Goal: Information Seeking & Learning: Find specific page/section

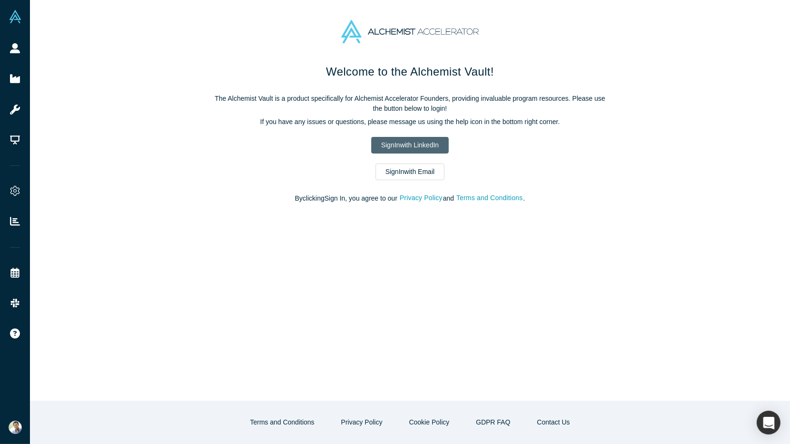
click at [388, 142] on link "Sign In with LinkedIn" at bounding box center [409, 145] width 77 height 17
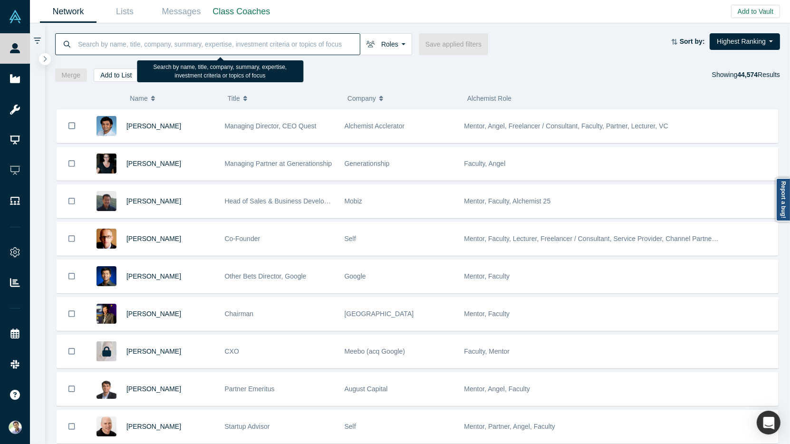
click at [103, 47] on input at bounding box center [218, 44] width 283 height 22
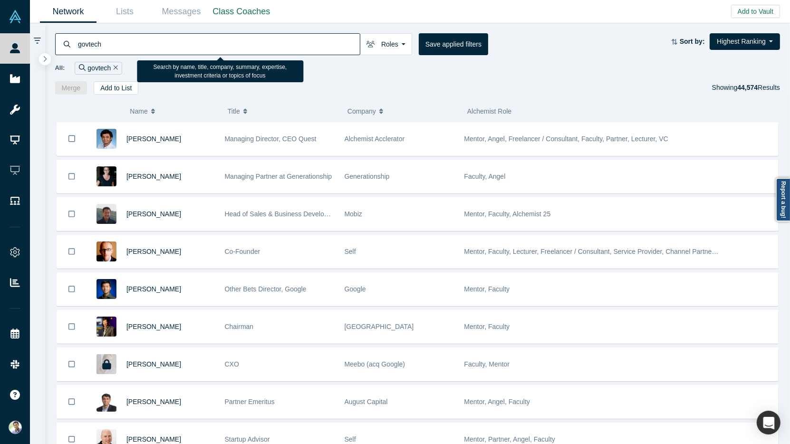
type input "govtech"
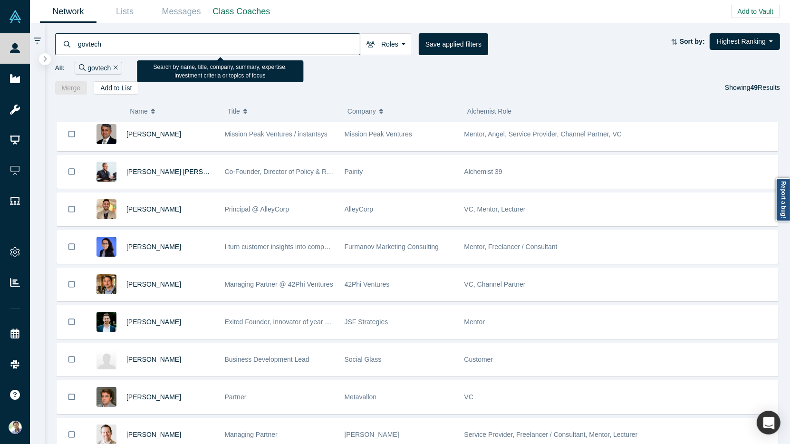
scroll to position [1485, 0]
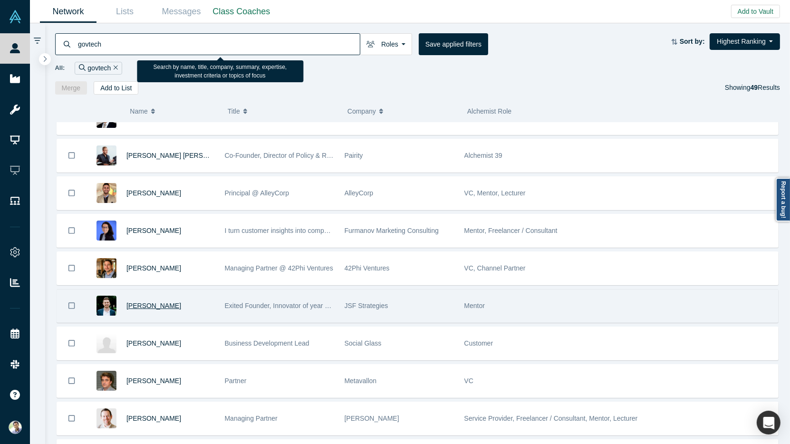
click at [157, 302] on span "[PERSON_NAME]" at bounding box center [153, 306] width 55 height 8
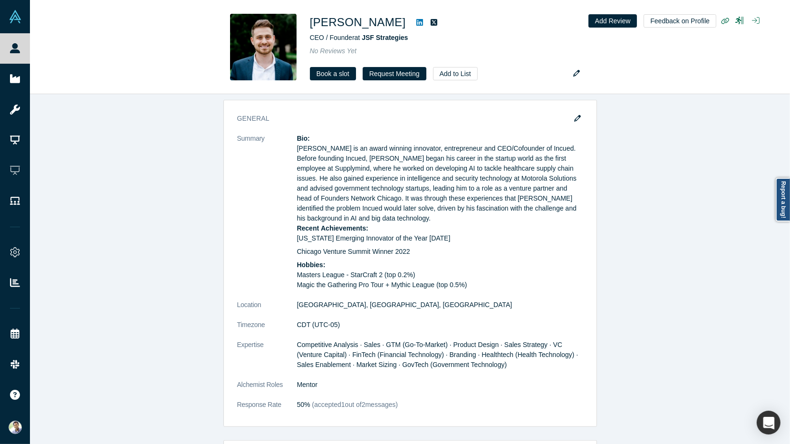
scroll to position [555, 0]
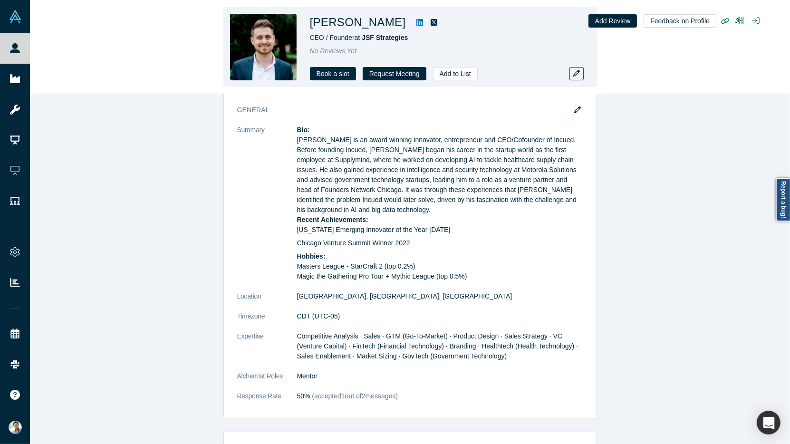
click at [416, 23] on icon at bounding box center [419, 22] width 7 height 7
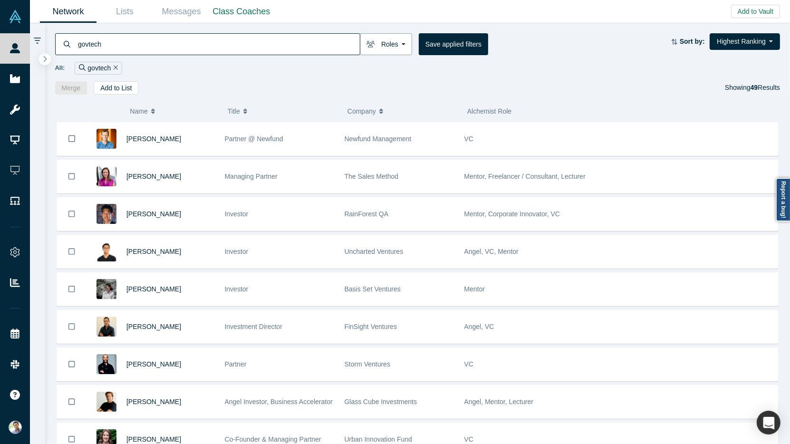
click at [396, 47] on button "Roles" at bounding box center [386, 44] width 52 height 22
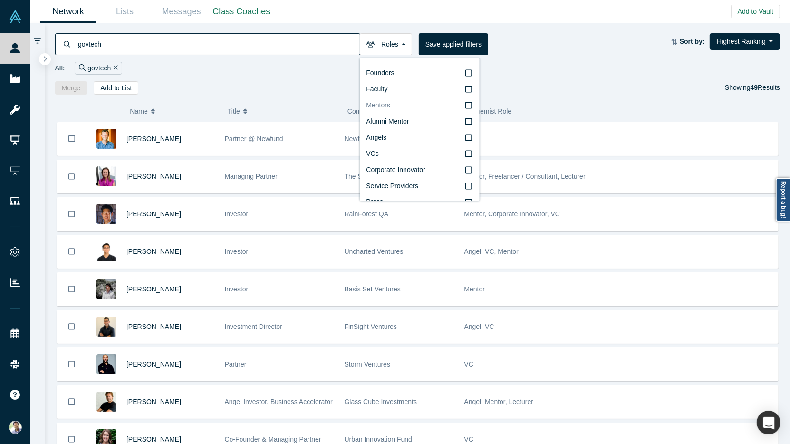
click at [399, 102] on label "Mentors" at bounding box center [419, 105] width 106 height 16
click at [0, 0] on input "Mentors" at bounding box center [0, 0] width 0 height 0
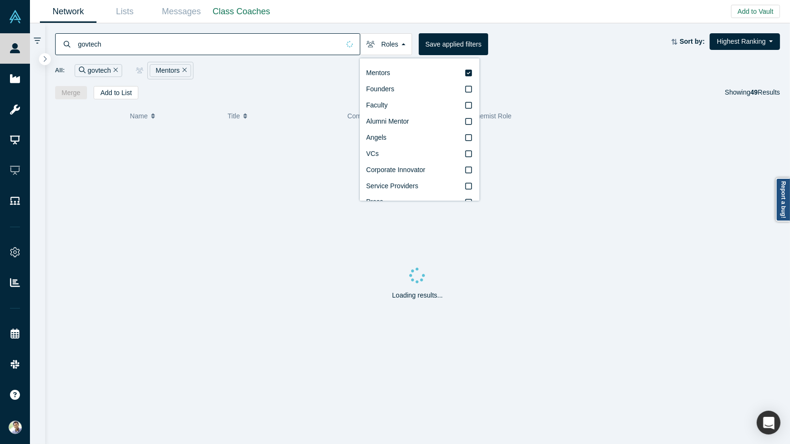
click at [258, 78] on div "All: govtech Mentors" at bounding box center [417, 71] width 725 height 18
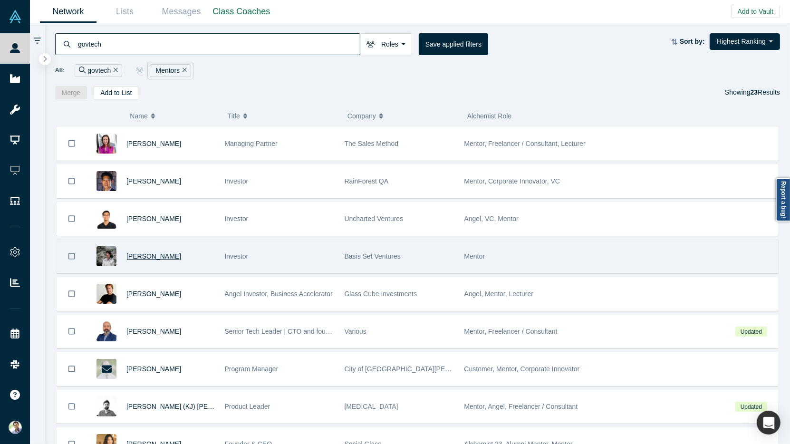
click at [155, 256] on span "[PERSON_NAME]" at bounding box center [153, 256] width 55 height 8
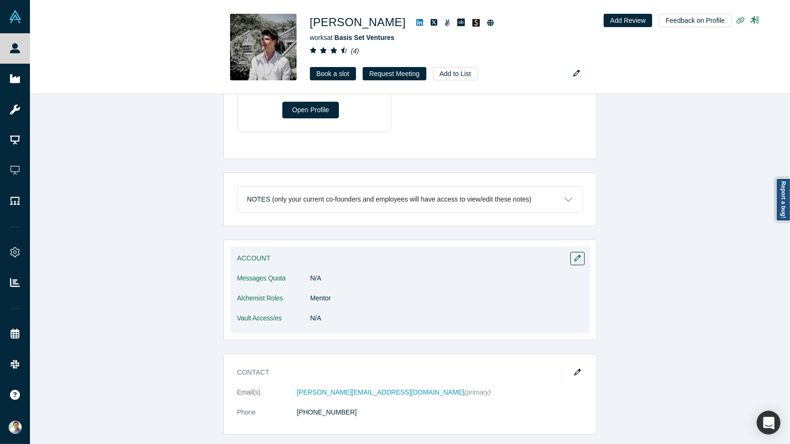
scroll to position [276, 0]
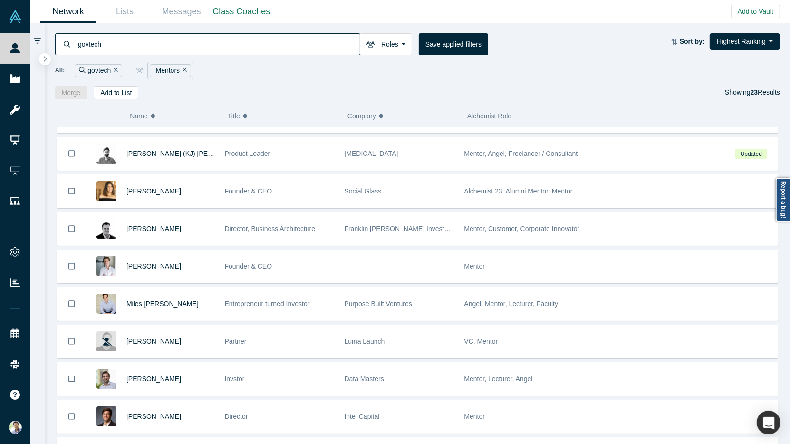
scroll to position [237, 0]
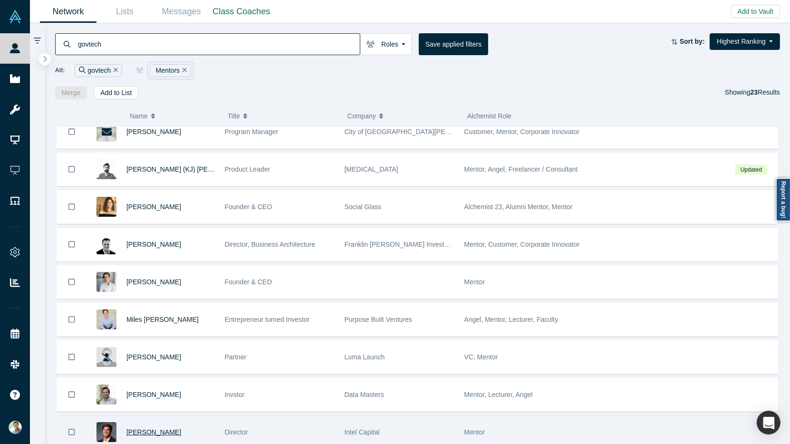
click at [151, 428] on span "[PERSON_NAME]" at bounding box center [153, 432] width 55 height 8
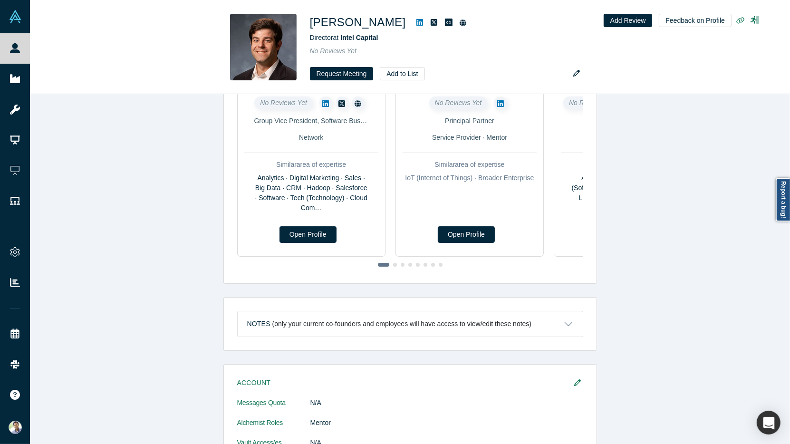
scroll to position [500, 0]
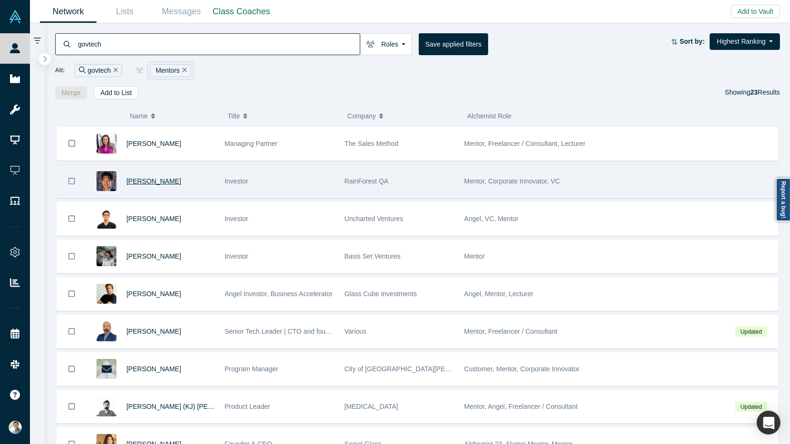
click at [145, 181] on span "[PERSON_NAME]" at bounding box center [153, 181] width 55 height 8
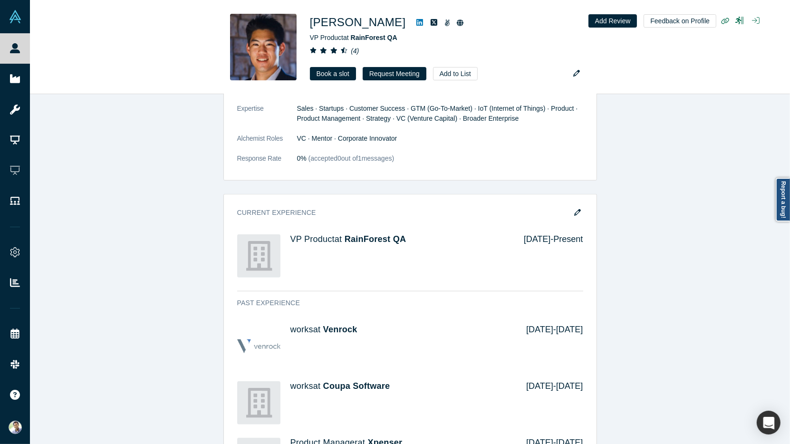
scroll to position [847, 0]
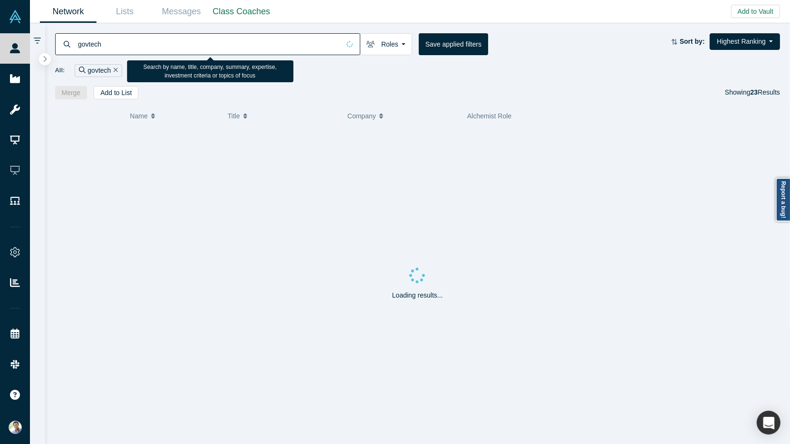
click at [93, 42] on input "govtech" at bounding box center [208, 44] width 263 height 22
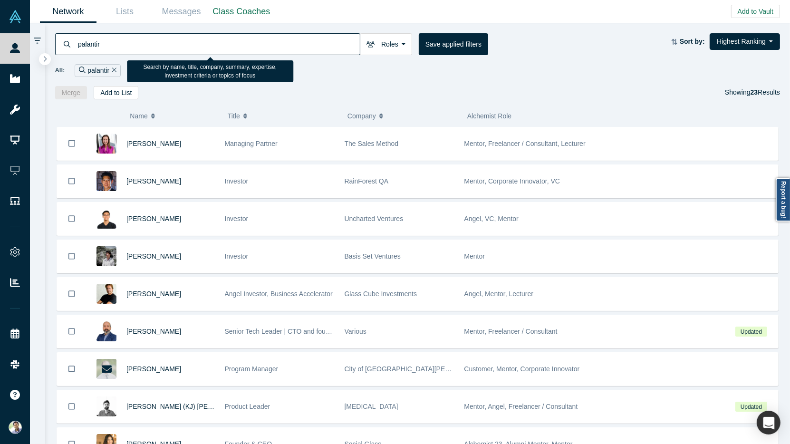
type input "palantir"
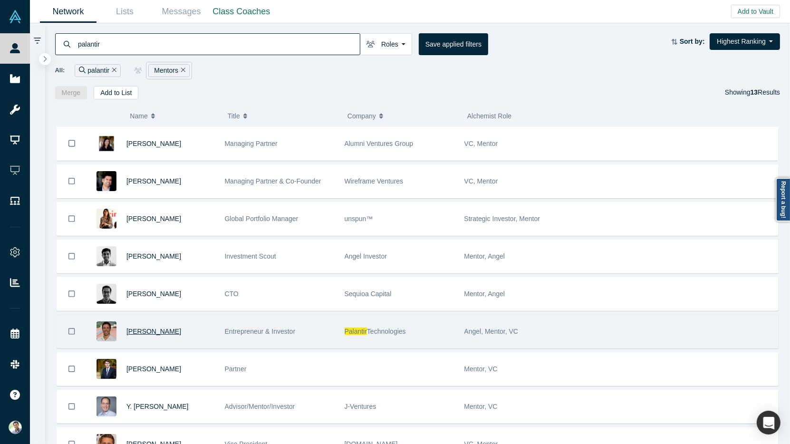
click at [130, 327] on span "[PERSON_NAME]" at bounding box center [153, 331] width 55 height 8
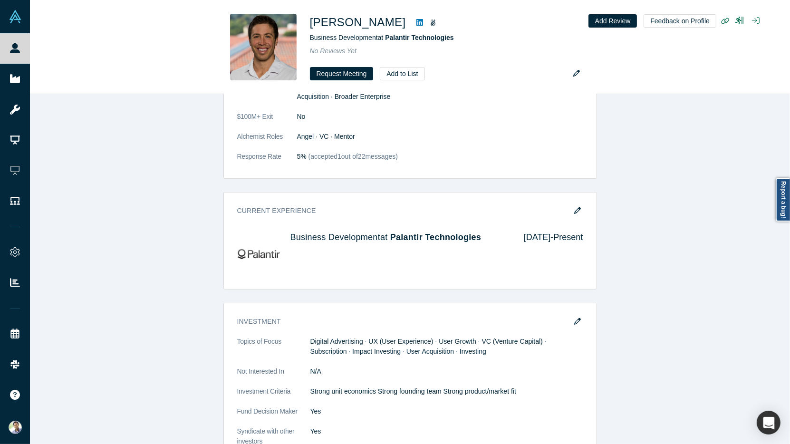
scroll to position [526, 0]
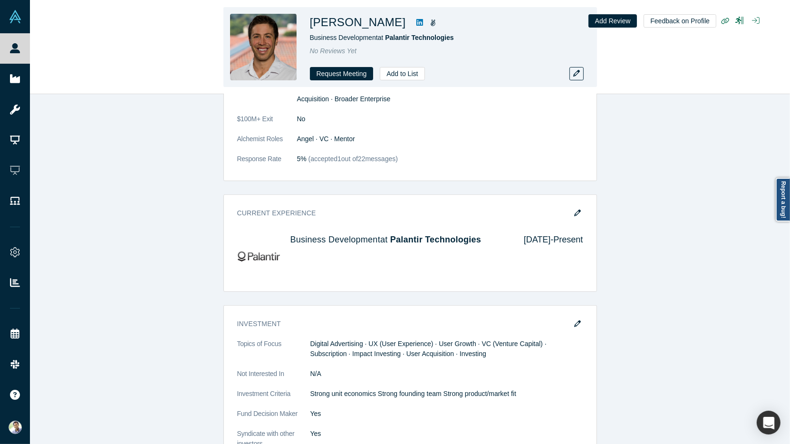
click at [416, 23] on icon at bounding box center [419, 22] width 7 height 7
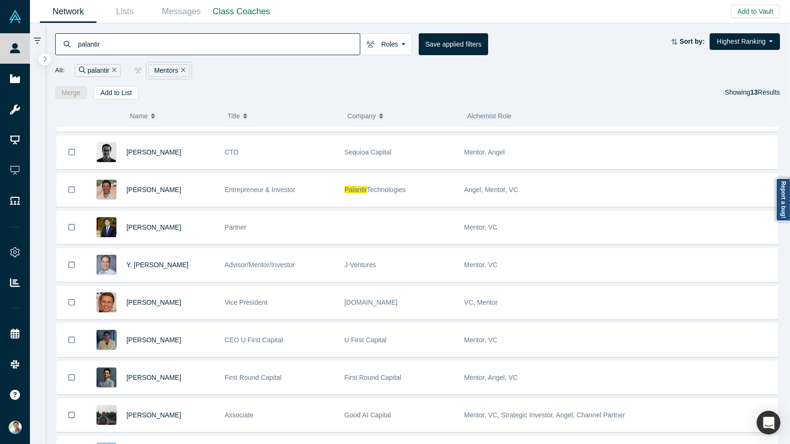
scroll to position [185, 0]
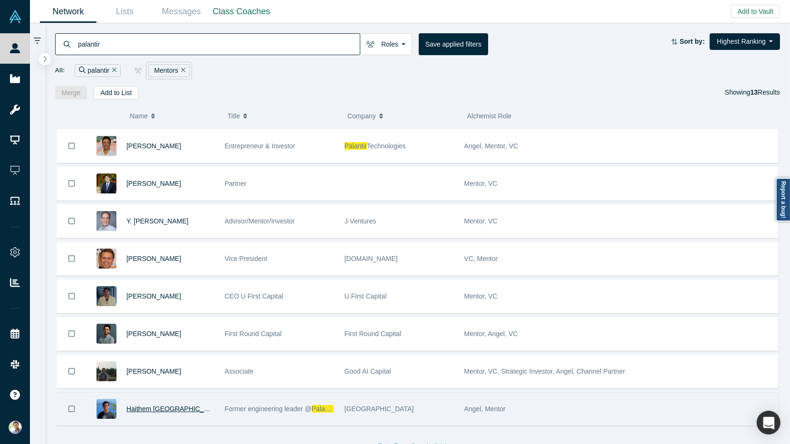
click at [159, 405] on span "Haithem [GEOGRAPHIC_DATA]" at bounding box center [174, 409] width 96 height 8
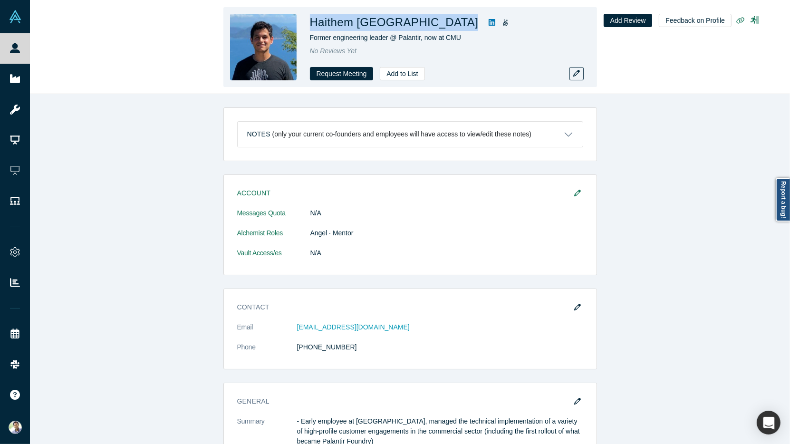
drag, startPoint x: 387, startPoint y: 23, endPoint x: 312, endPoint y: 26, distance: 74.7
click at [312, 26] on div "Haithem [GEOGRAPHIC_DATA]" at bounding box center [443, 22] width 266 height 17
copy div "Haithem [GEOGRAPHIC_DATA]"
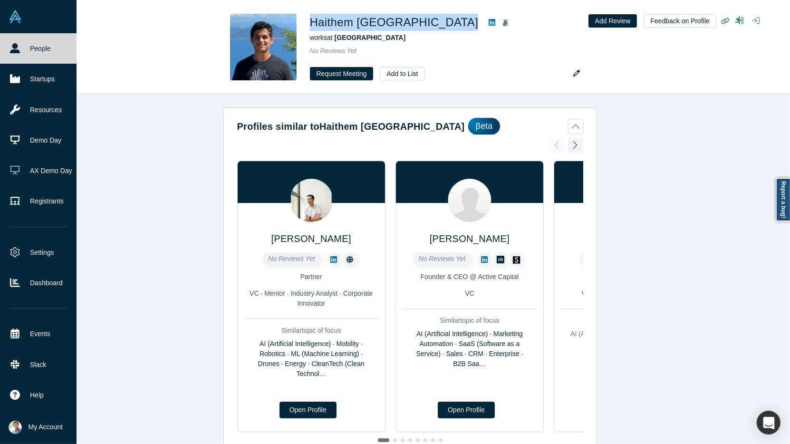
click at [16, 54] on link "People" at bounding box center [38, 48] width 77 height 30
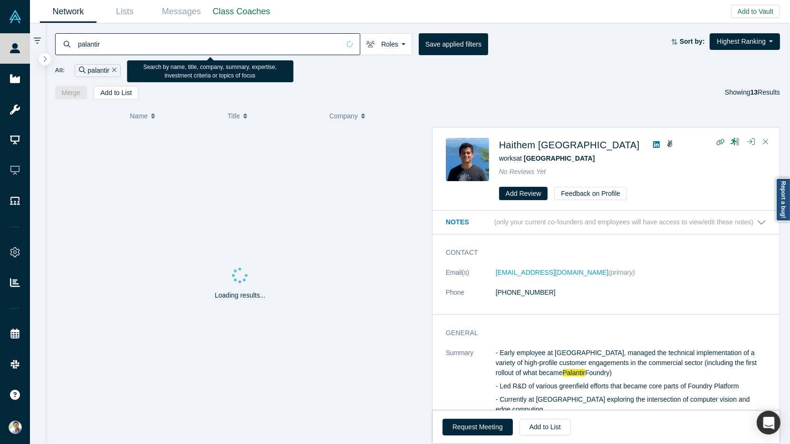
click at [133, 51] on input "palantir" at bounding box center [208, 44] width 263 height 22
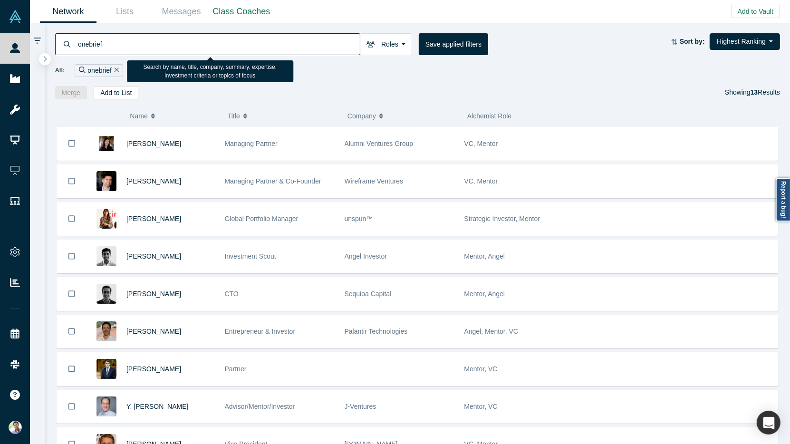
type input "onebrief"
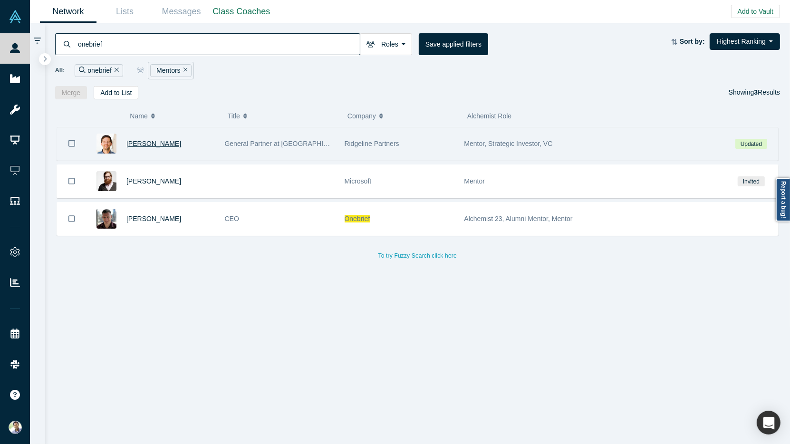
click at [164, 142] on span "[PERSON_NAME]" at bounding box center [153, 144] width 55 height 8
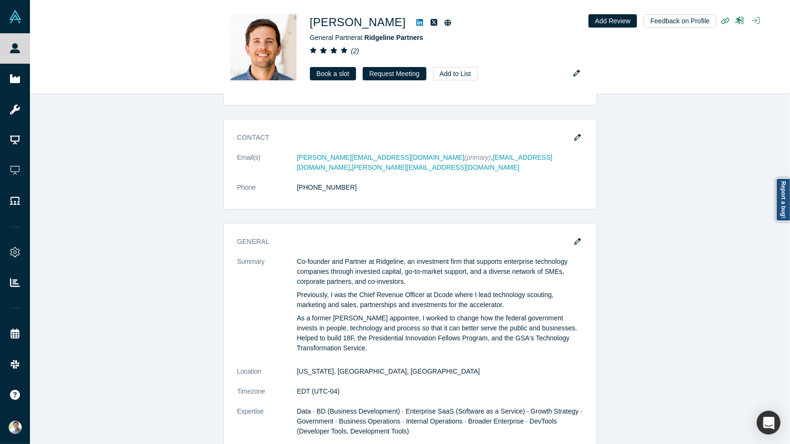
scroll to position [244, 0]
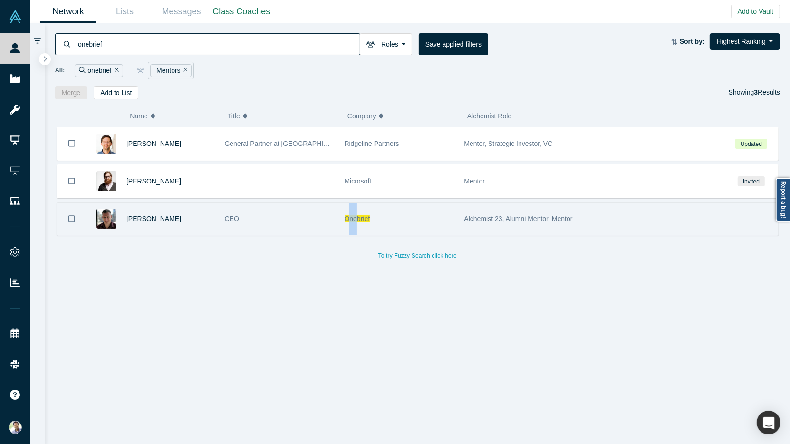
drag, startPoint x: 355, startPoint y: 217, endPoint x: 273, endPoint y: 218, distance: 81.7
click at [331, 218] on div "[PERSON_NAME] CEO Onebrief Alchemist 23, Alumni Mentor, Mentor" at bounding box center [418, 219] width 722 height 34
click at [156, 216] on span "[PERSON_NAME]" at bounding box center [153, 219] width 55 height 8
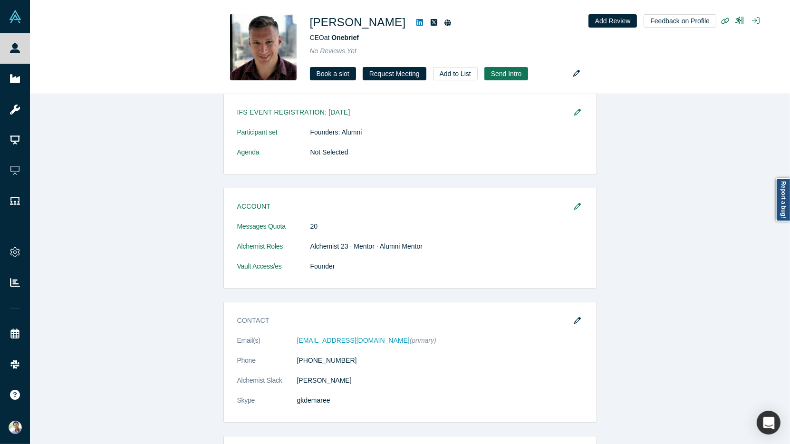
scroll to position [79, 0]
